Goal: Information Seeking & Learning: Learn about a topic

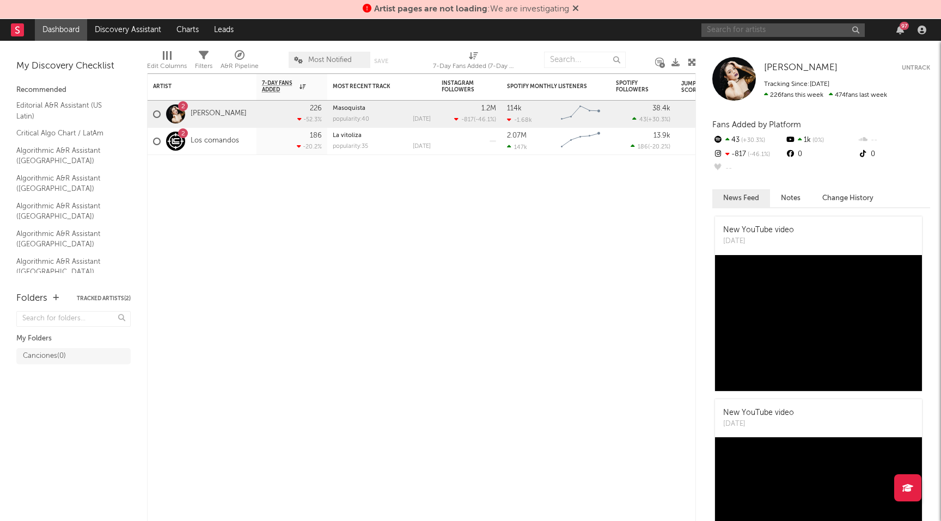
click at [759, 32] on input "text" at bounding box center [782, 30] width 163 height 14
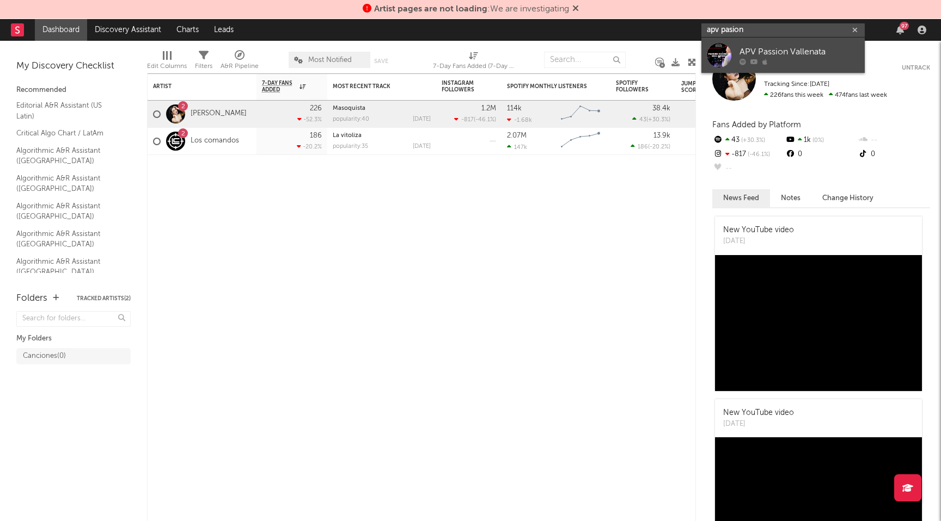
type input "apv pasion"
click at [788, 54] on div "APV Passion Vallenata" at bounding box center [799, 51] width 120 height 13
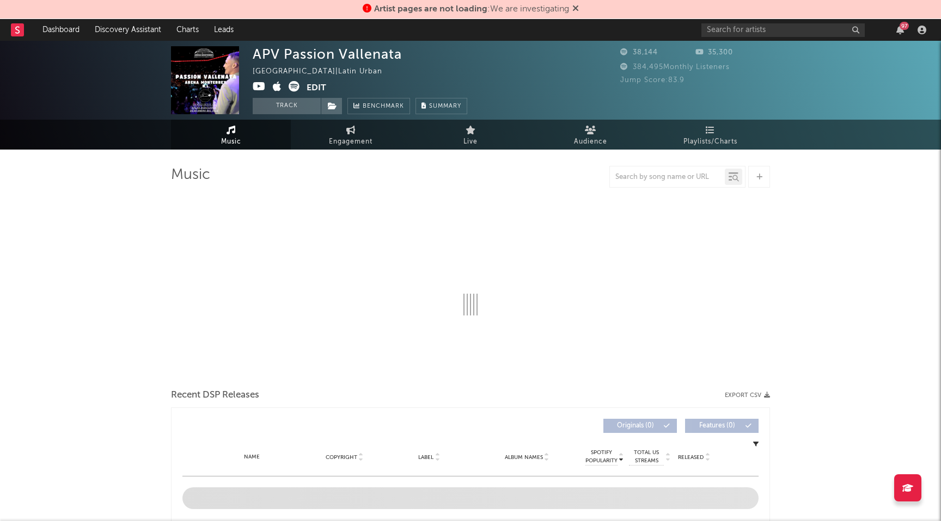
select select "6m"
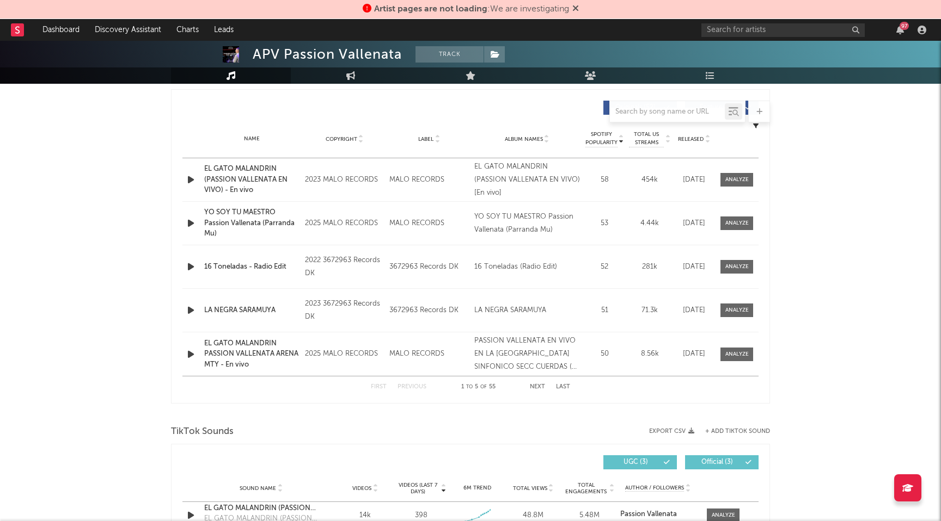
scroll to position [403, 0]
